Goal: Navigation & Orientation: Go to known website

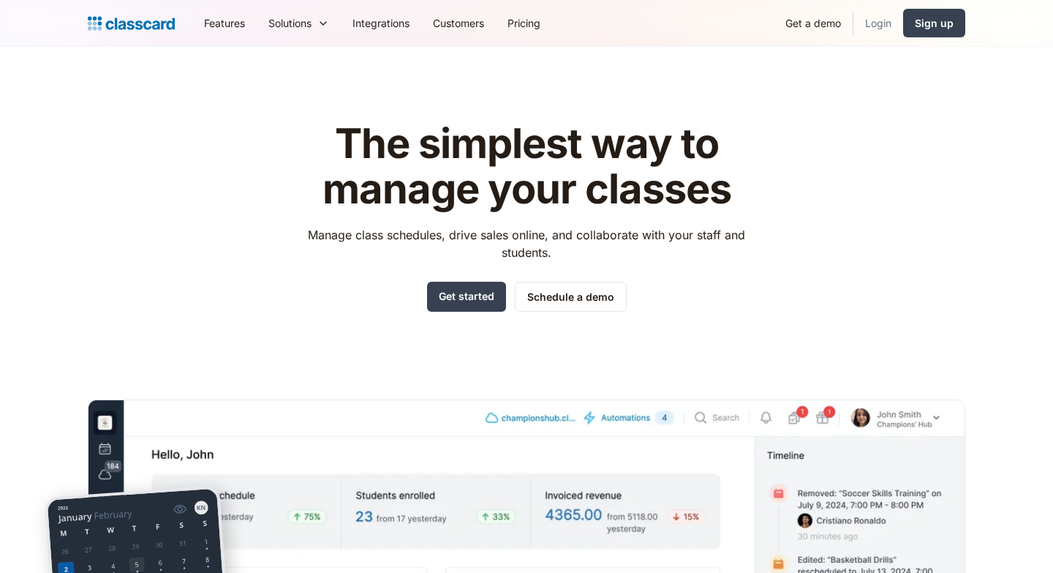
click at [889, 23] on link "Login" at bounding box center [879, 23] width 50 height 33
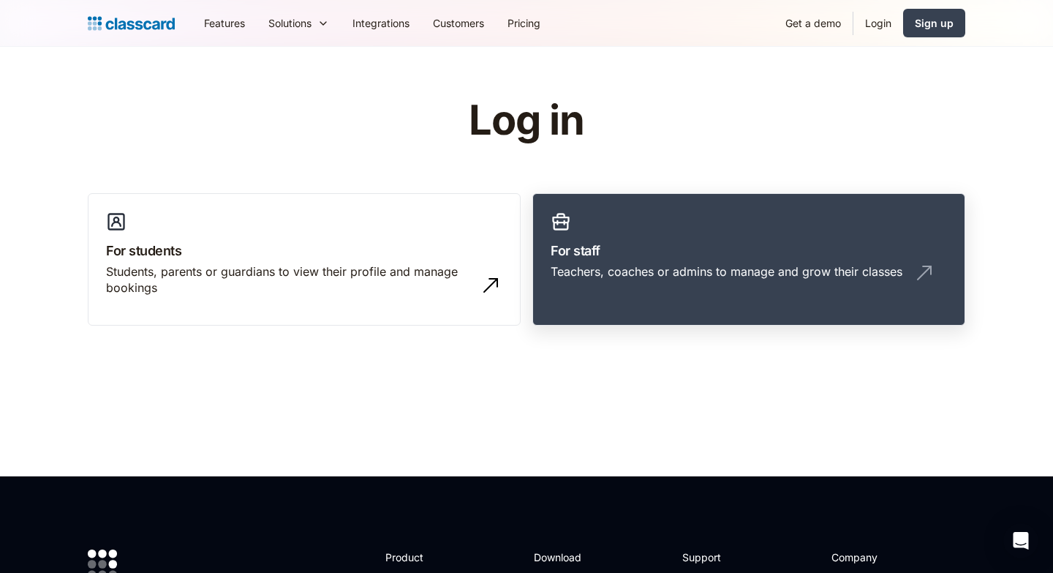
click at [662, 247] on h3 "For staff" at bounding box center [749, 251] width 396 height 20
